Goal: Task Accomplishment & Management: Use online tool/utility

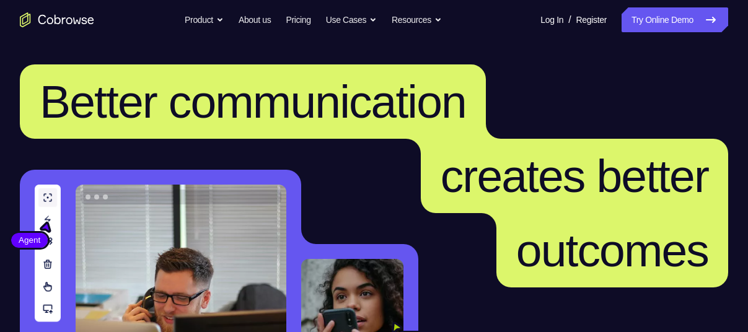
click at [691, 30] on link "Try Online Demo" at bounding box center [675, 19] width 107 height 25
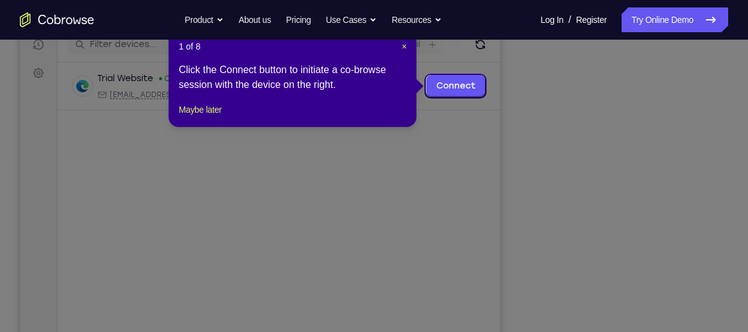
scroll to position [164, 0]
click at [210, 117] on button "Maybe later" at bounding box center [200, 109] width 43 height 15
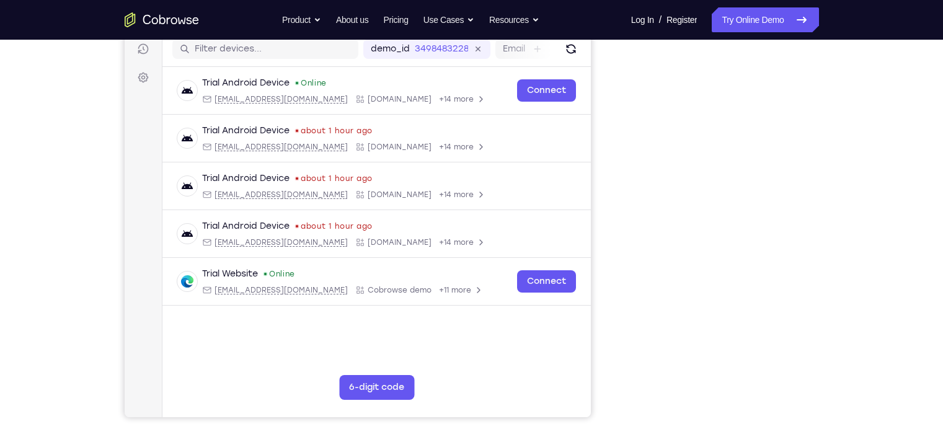
scroll to position [162, 0]
